Goal: Check status: Check status

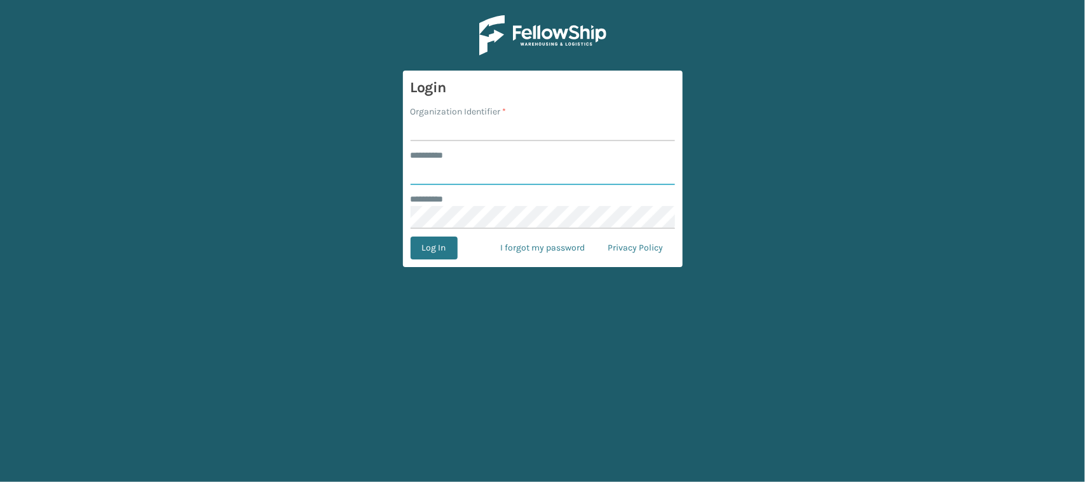
type input "******"
drag, startPoint x: 441, startPoint y: 127, endPoint x: 470, endPoint y: 160, distance: 44.1
click at [441, 127] on input "Organization Identifier *" at bounding box center [543, 129] width 264 height 23
type input "CDD"
click at [442, 243] on button "Log In" at bounding box center [434, 247] width 47 height 23
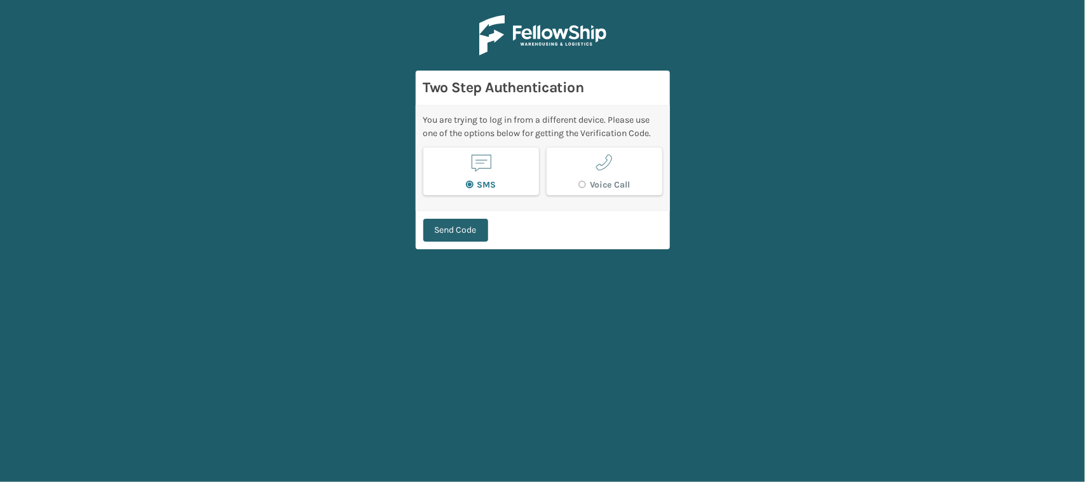
click at [449, 235] on button "Send Code" at bounding box center [455, 230] width 65 height 23
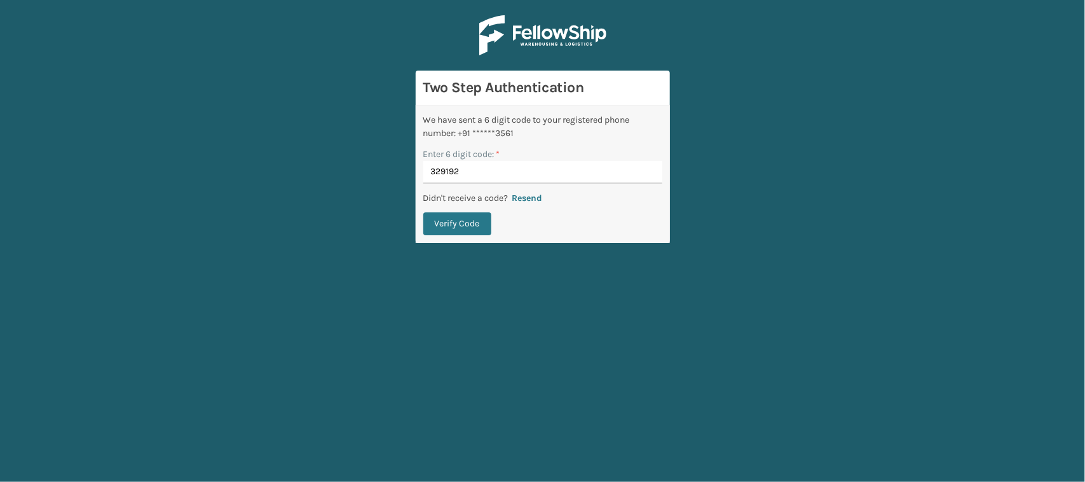
type input "329192"
click at [423, 212] on button "Verify Code" at bounding box center [457, 223] width 68 height 23
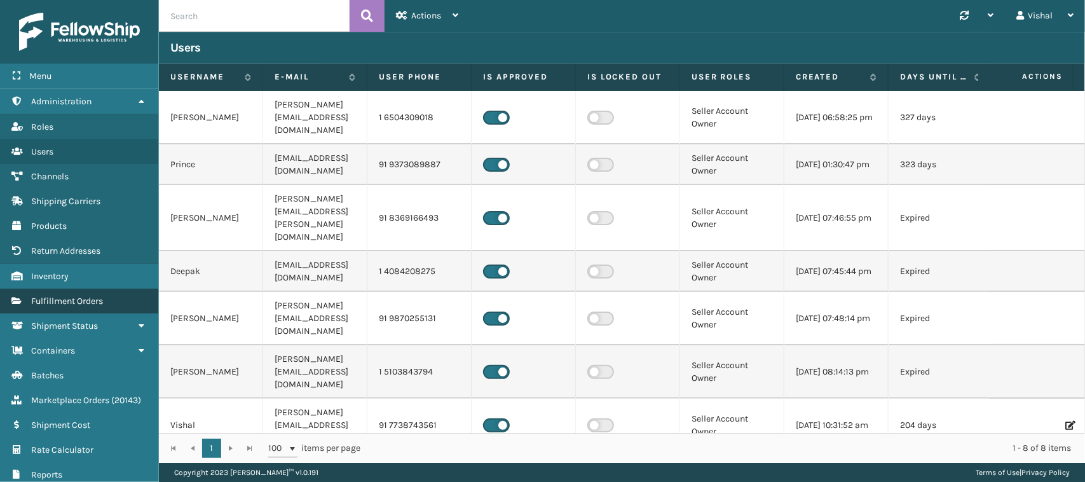
click at [53, 296] on span "Fulfillment Orders" at bounding box center [67, 301] width 72 height 11
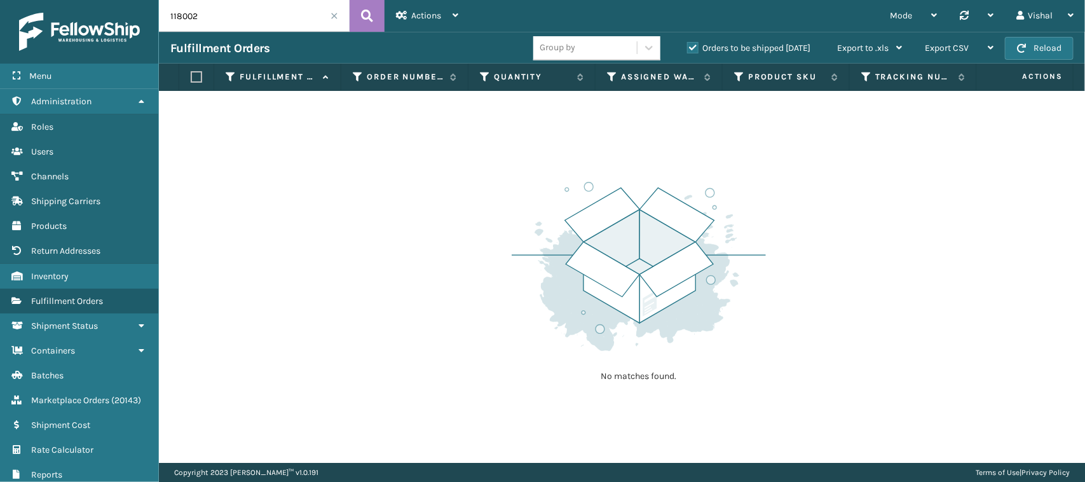
click at [212, 18] on input "118002" at bounding box center [254, 16] width 191 height 32
paste input "157"
type input "118157"
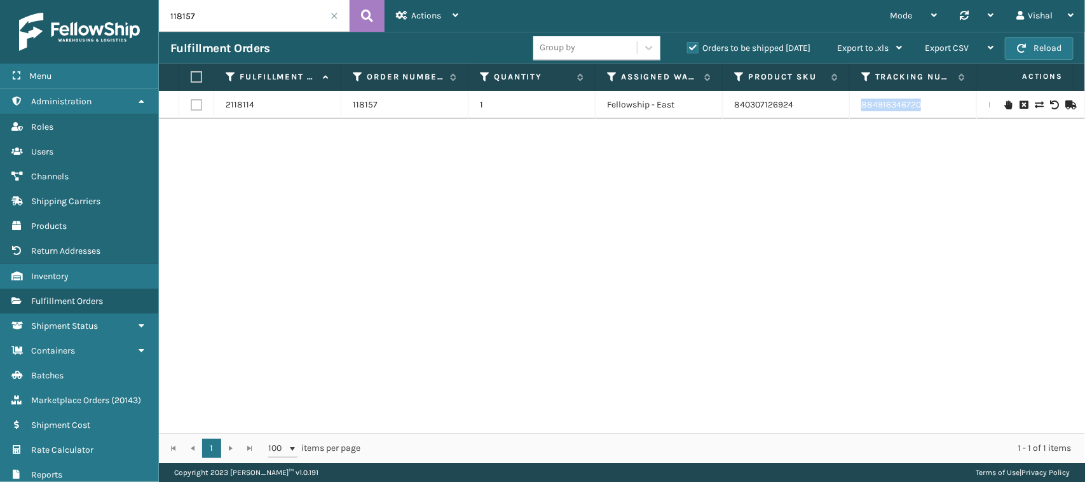
drag, startPoint x: 853, startPoint y: 108, endPoint x: 919, endPoint y: 106, distance: 65.5
click at [919, 106] on td "884916346720" at bounding box center [913, 105] width 127 height 28
copy link "884916346720"
